Goal: Task Accomplishment & Management: Use online tool/utility

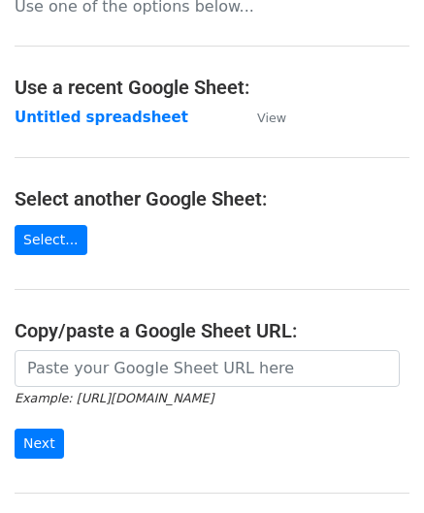
scroll to position [194, 0]
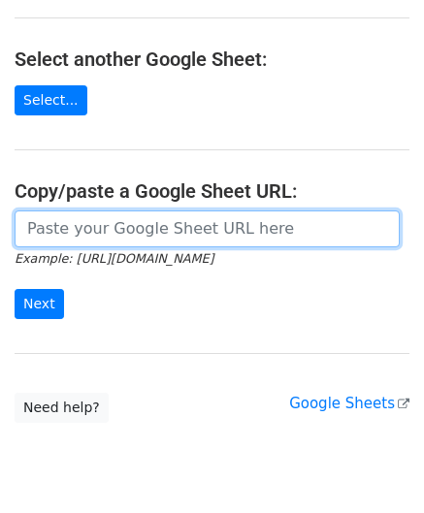
click at [91, 231] on input "url" at bounding box center [207, 228] width 385 height 37
paste input "[URL][DOMAIN_NAME]"
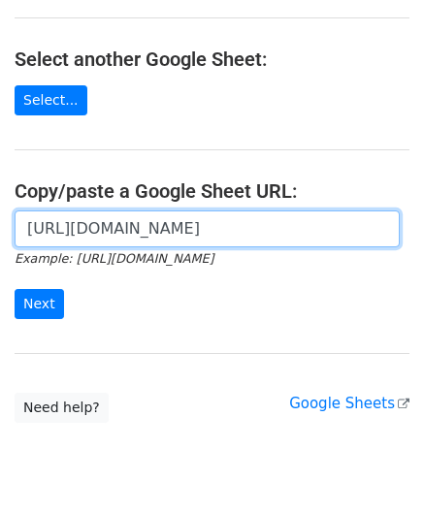
scroll to position [0, 431]
type input "https://docs.google.com/spreadsheets/d/1bRSAEWKQ6FwrblUgOK5A92uX1rgrTzwFMcjCAt2…"
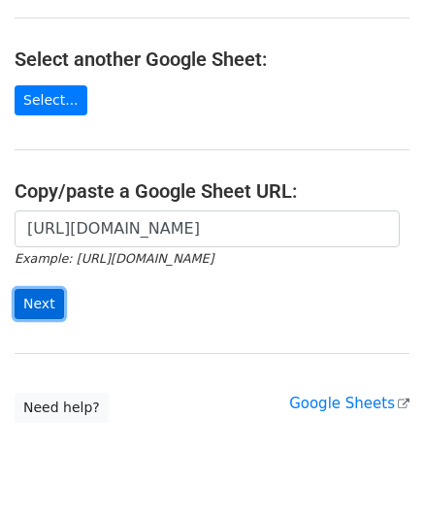
click at [42, 302] on input "Next" at bounding box center [39, 304] width 49 height 30
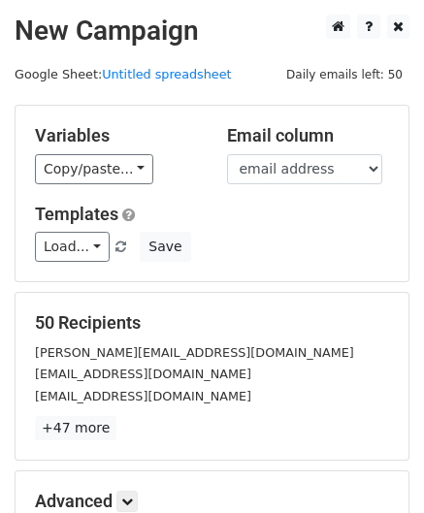
scroll to position [237, 0]
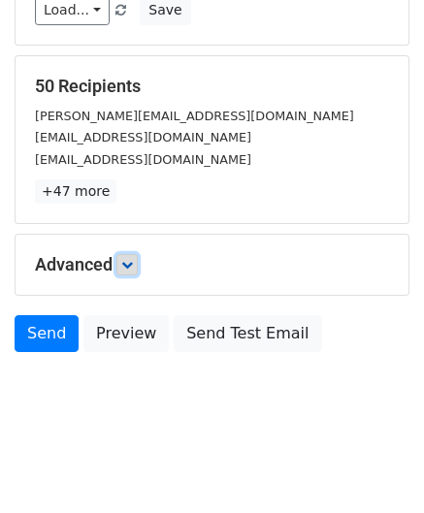
click at [130, 260] on icon at bounding box center [127, 265] width 12 height 12
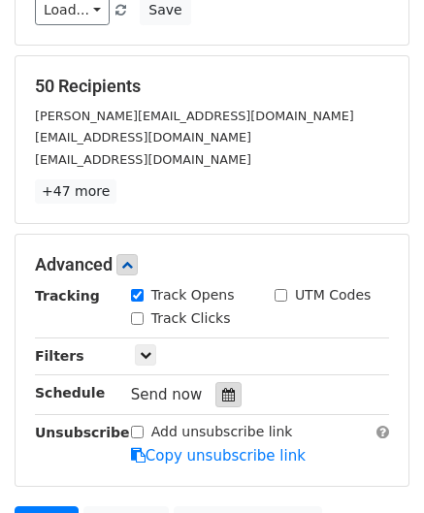
click at [215, 382] on div at bounding box center [228, 394] width 26 height 25
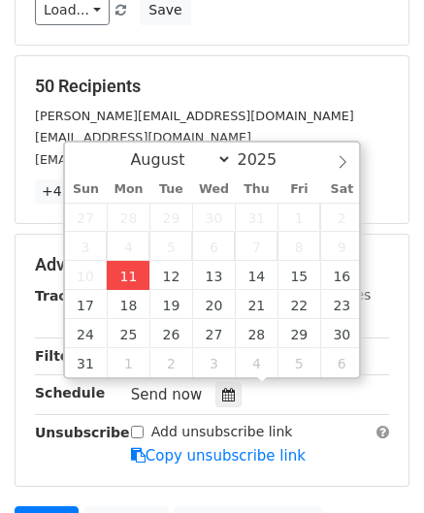
type input "[DATE] 12:00"
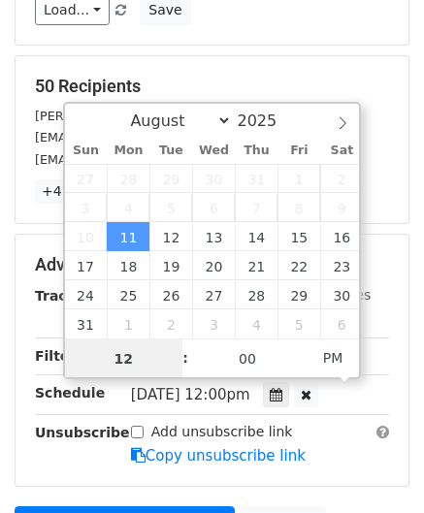
scroll to position [0, 0]
paste input "Hour"
type input "2"
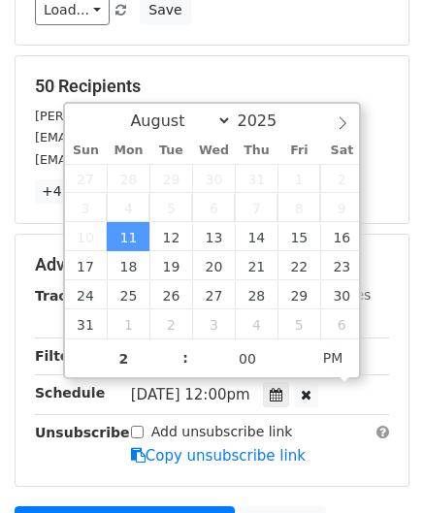
type input "[DATE] 14:00"
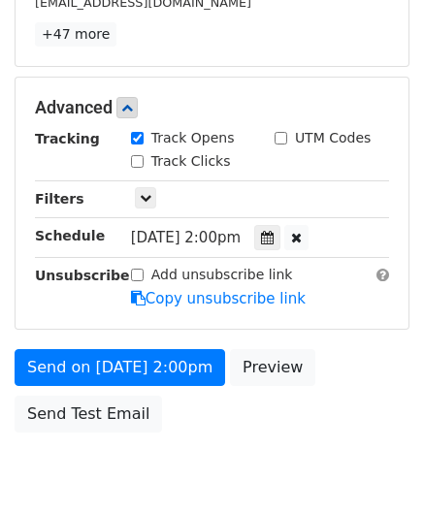
scroll to position [420, 0]
